Goal: Information Seeking & Learning: Understand process/instructions

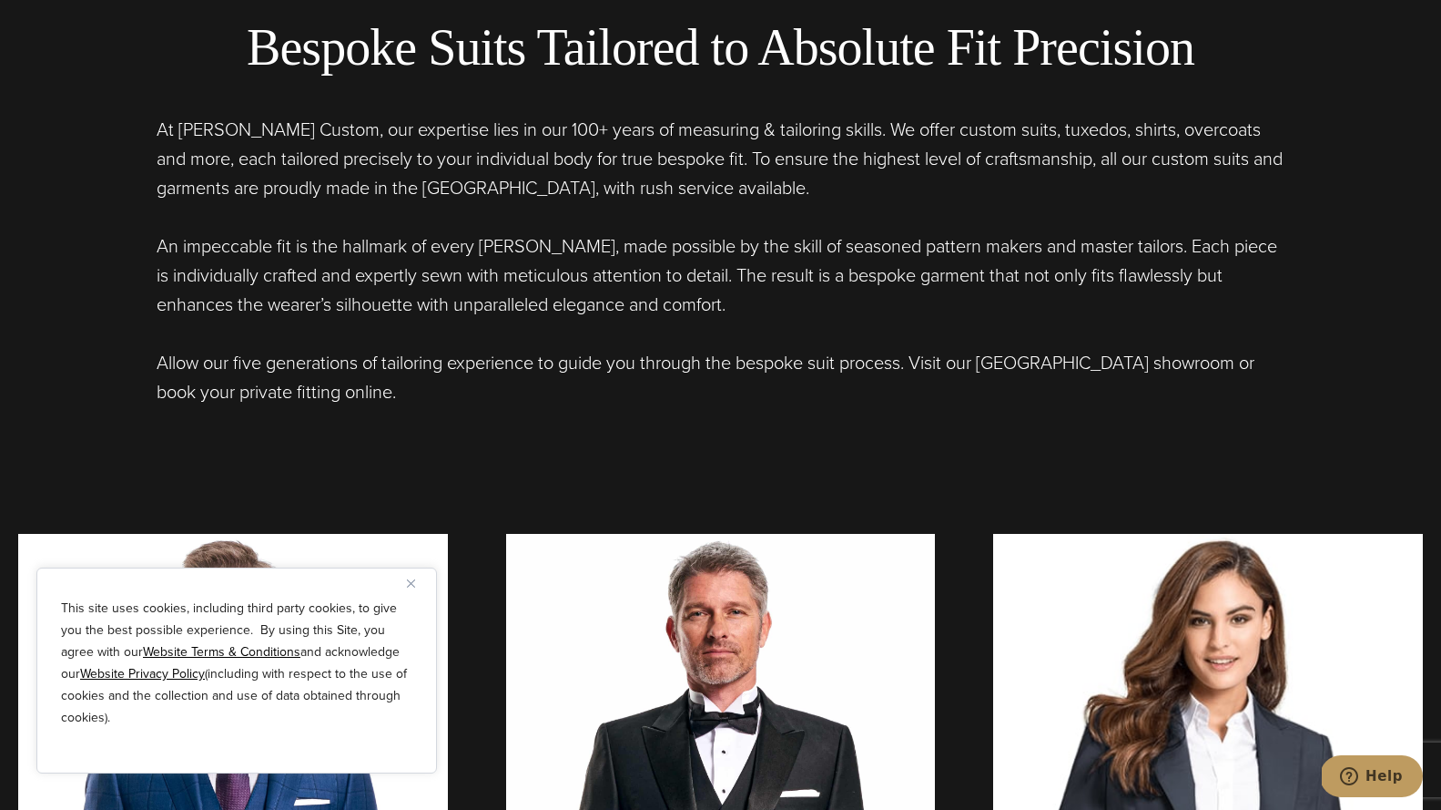
scroll to position [915, 0]
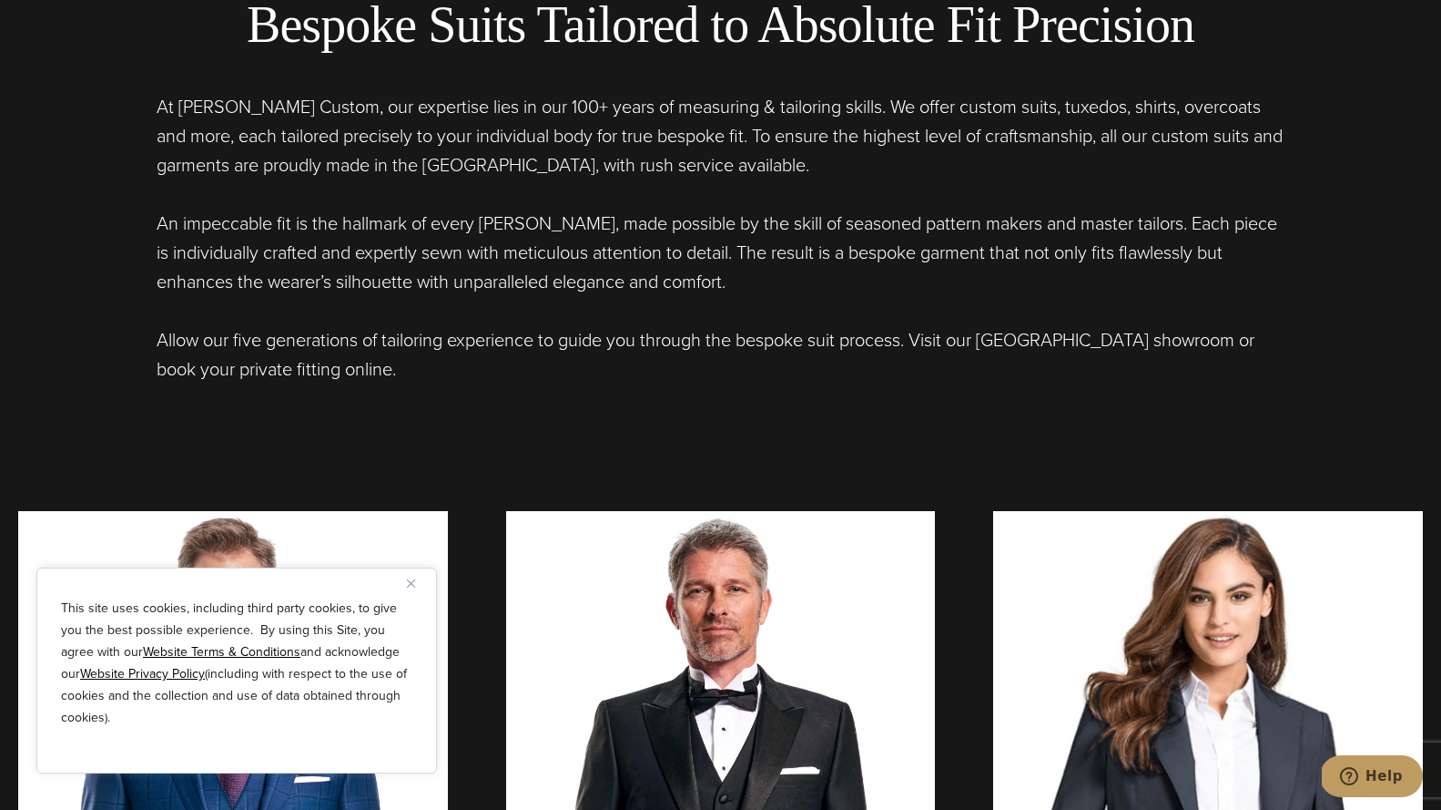
click at [151, 647] on u "Website Terms & Conditions" at bounding box center [222, 651] width 158 height 19
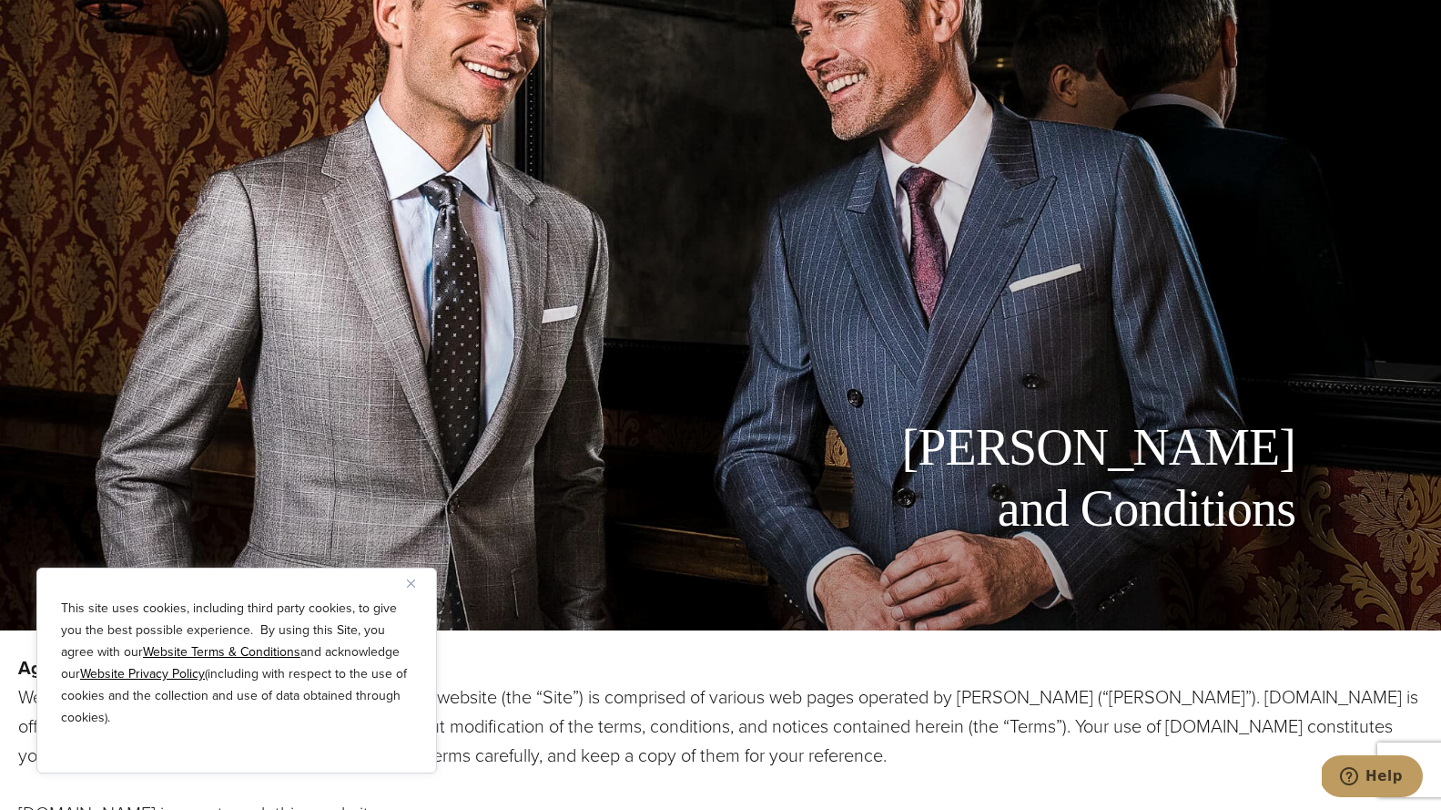
scroll to position [181, 0]
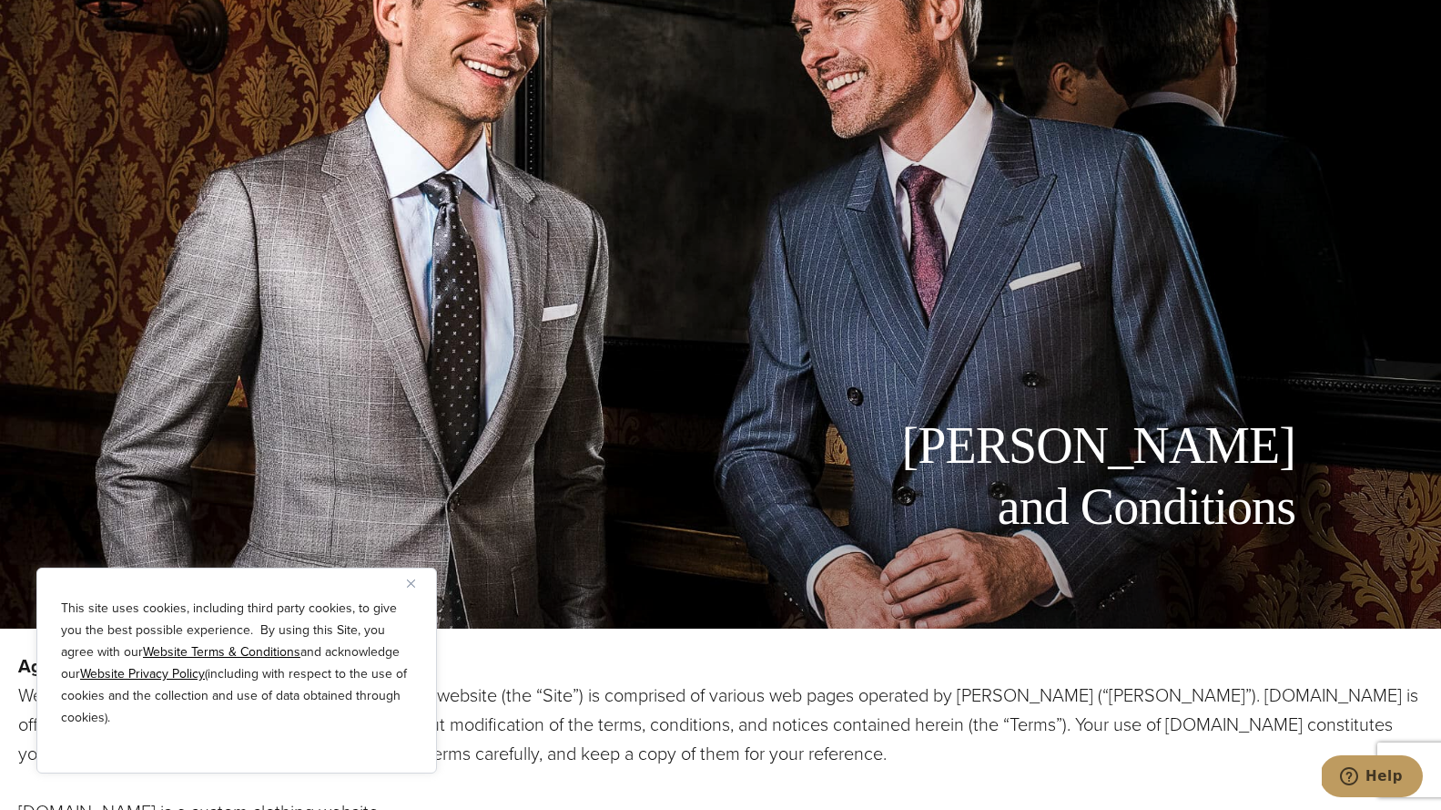
click at [90, 669] on u "Website Privacy Policy" at bounding box center [142, 673] width 125 height 19
